Goal: Check status: Check status

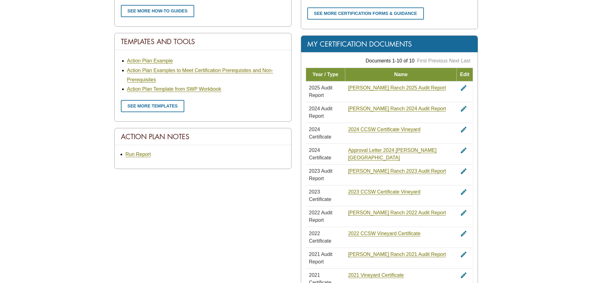
scroll to position [372, 0]
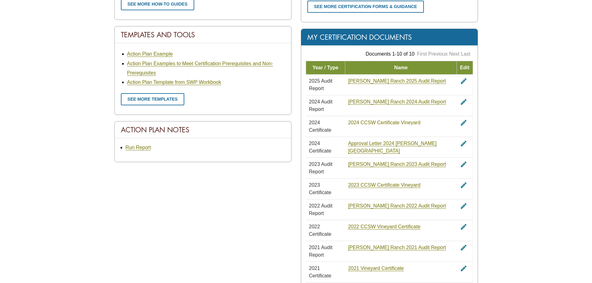
click at [376, 120] on link "2024 CCSW Certificate Vineyard" at bounding box center [384, 123] width 72 height 6
click at [386, 81] on link "[PERSON_NAME] Ranch 2025 Audit Report" at bounding box center [397, 81] width 98 height 6
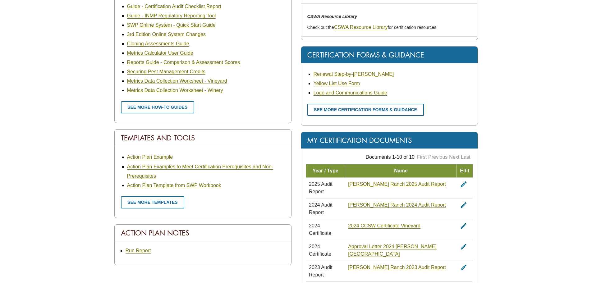
scroll to position [280, 0]
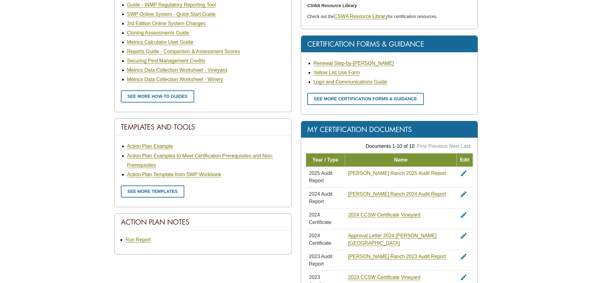
click at [410, 171] on link "[PERSON_NAME] Ranch 2025 Audit Report" at bounding box center [397, 174] width 98 height 6
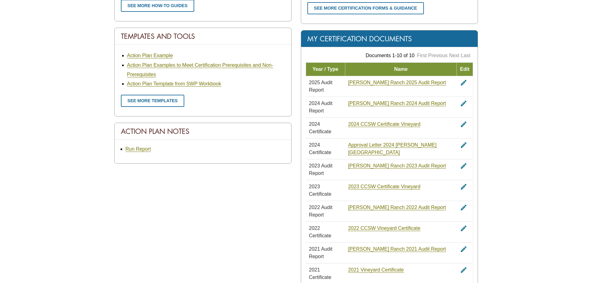
scroll to position [372, 0]
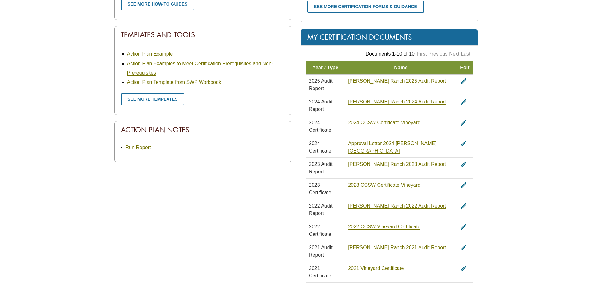
click at [391, 120] on link "2024 CCSW Certificate Vineyard" at bounding box center [384, 123] width 72 height 6
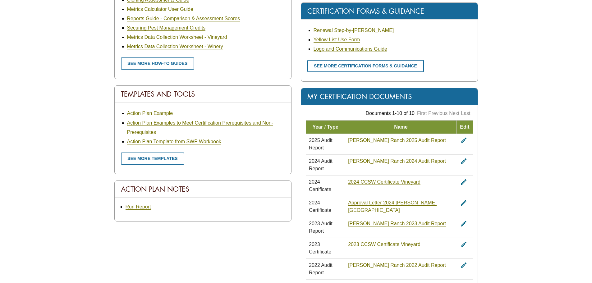
scroll to position [341, 0]
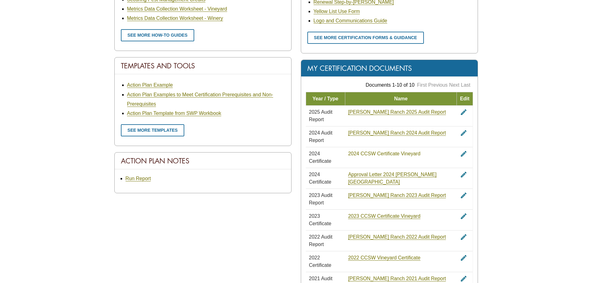
click at [369, 151] on link "2024 CCSW Certificate Vineyard" at bounding box center [384, 154] width 72 height 6
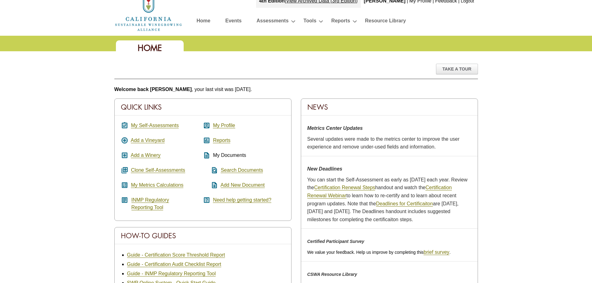
scroll to position [0, 0]
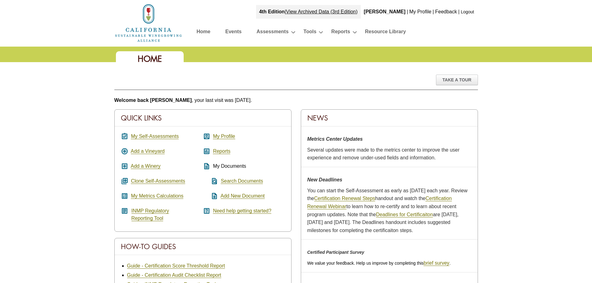
click at [470, 10] on link "Logout" at bounding box center [467, 11] width 13 height 5
